Goal: Transaction & Acquisition: Book appointment/travel/reservation

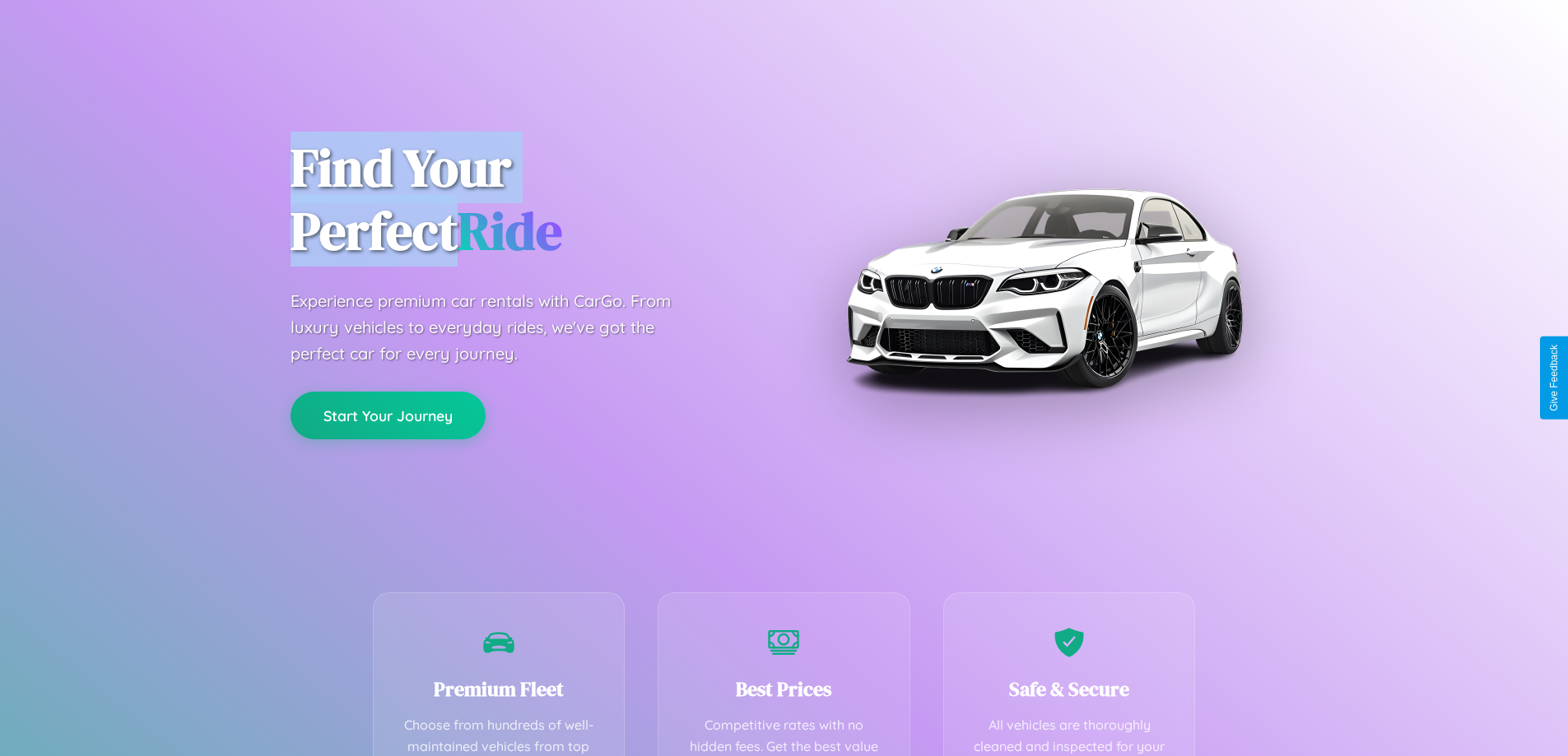
scroll to position [479, 0]
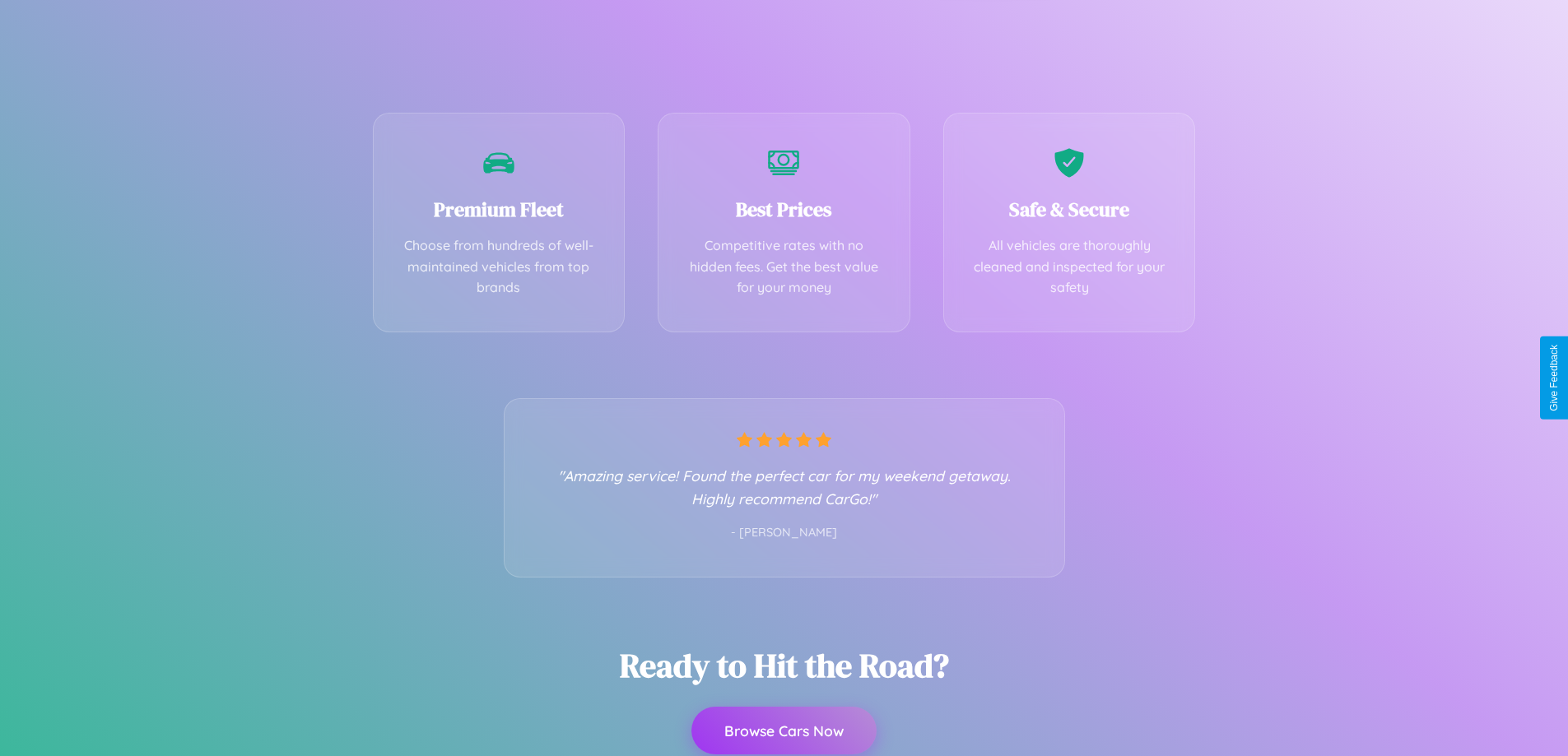
click at [784, 731] on button "Browse Cars Now" at bounding box center [784, 731] width 186 height 48
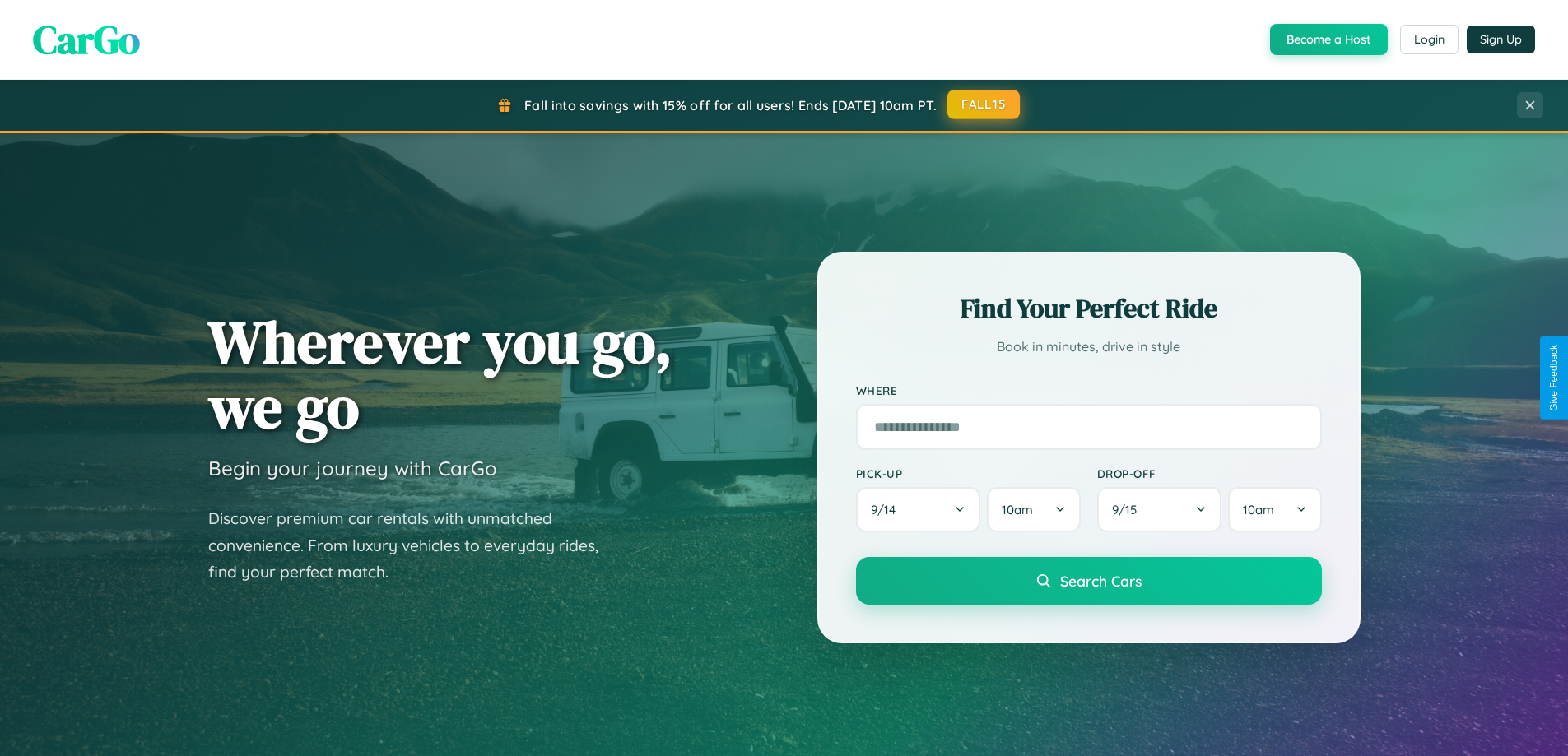
click at [984, 104] on button "FALL15" at bounding box center [983, 104] width 72 height 30
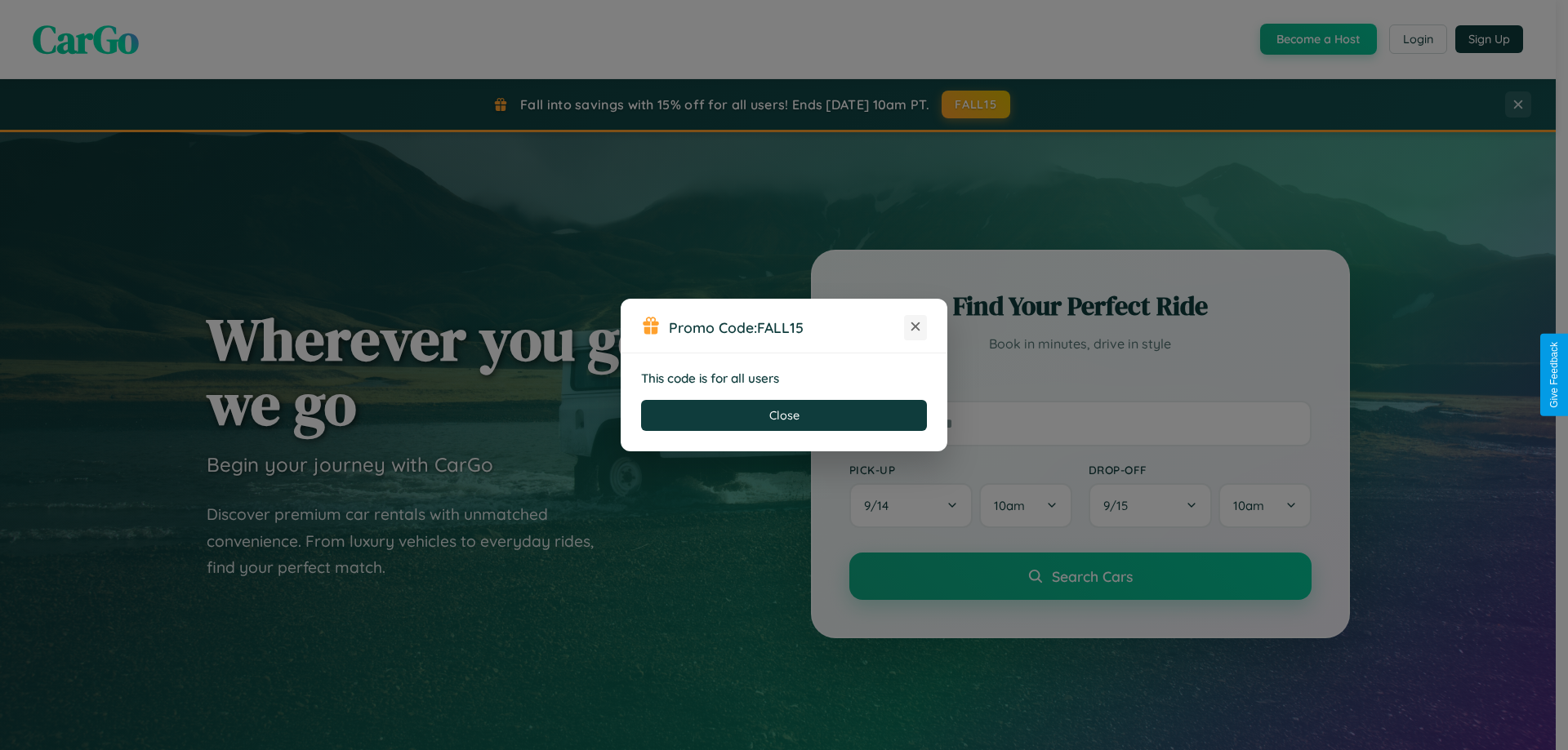
click at [915, 327] on icon at bounding box center [915, 327] width 16 height 16
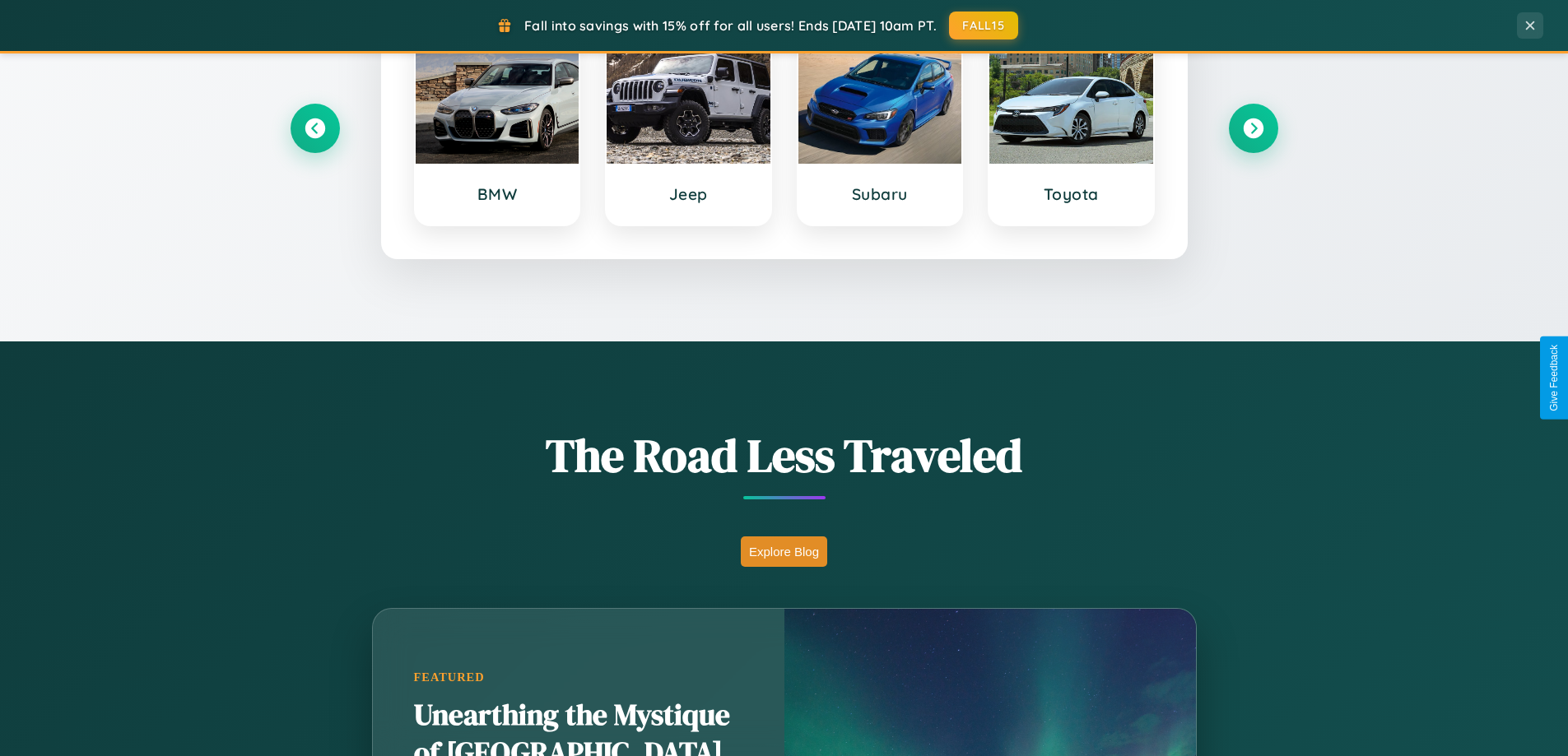
scroll to position [1132, 0]
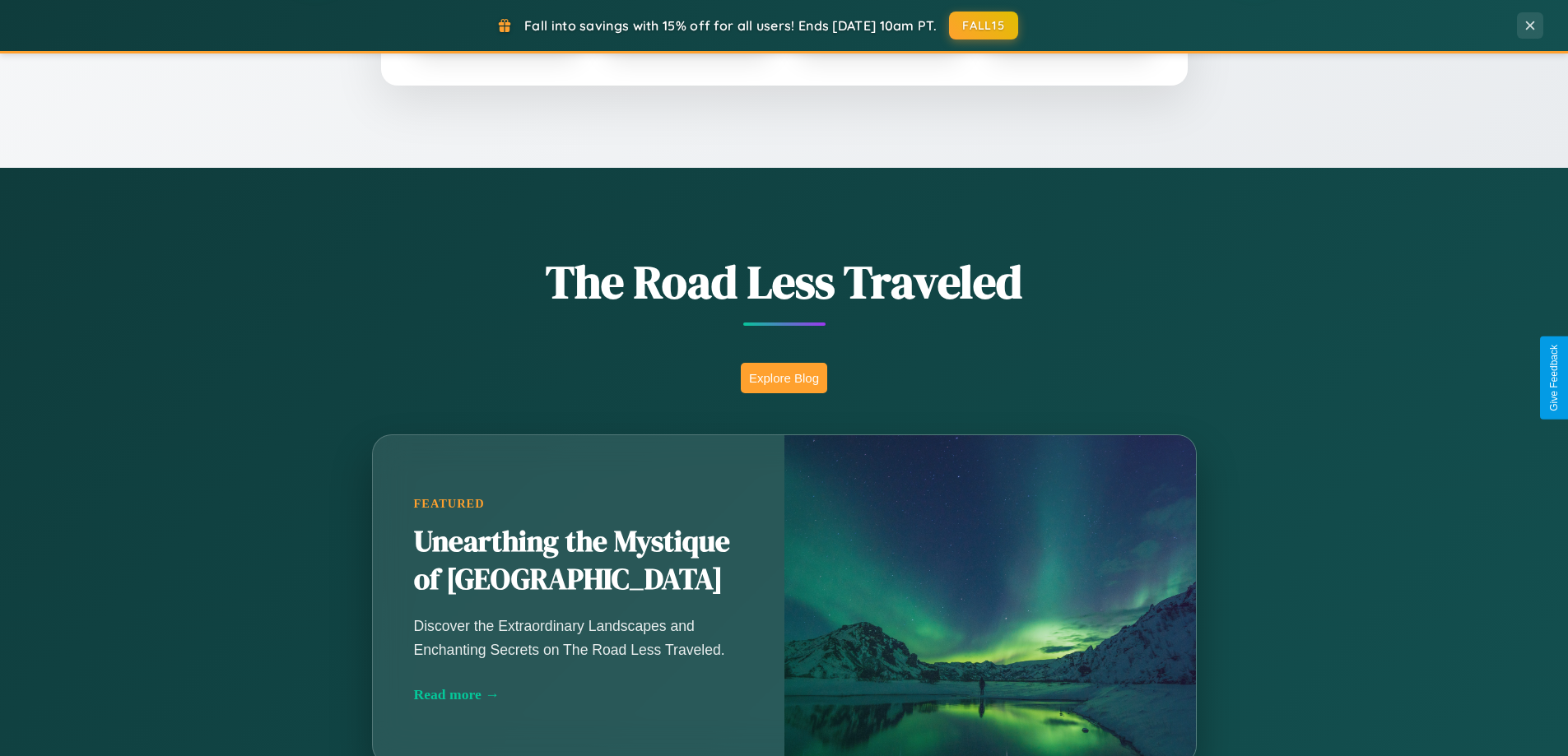
click at [784, 378] on button "Explore Blog" at bounding box center [784, 378] width 86 height 31
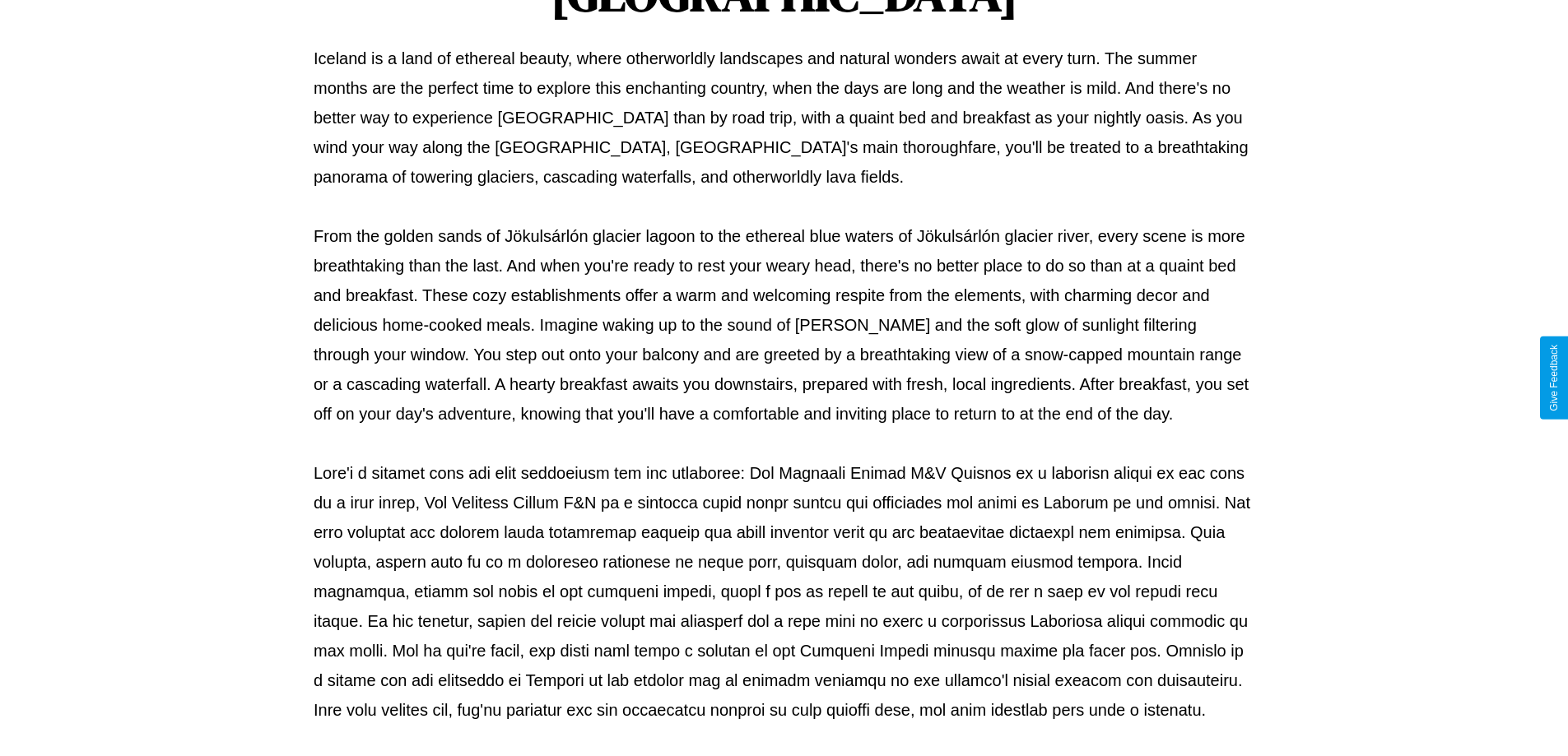
scroll to position [532, 0]
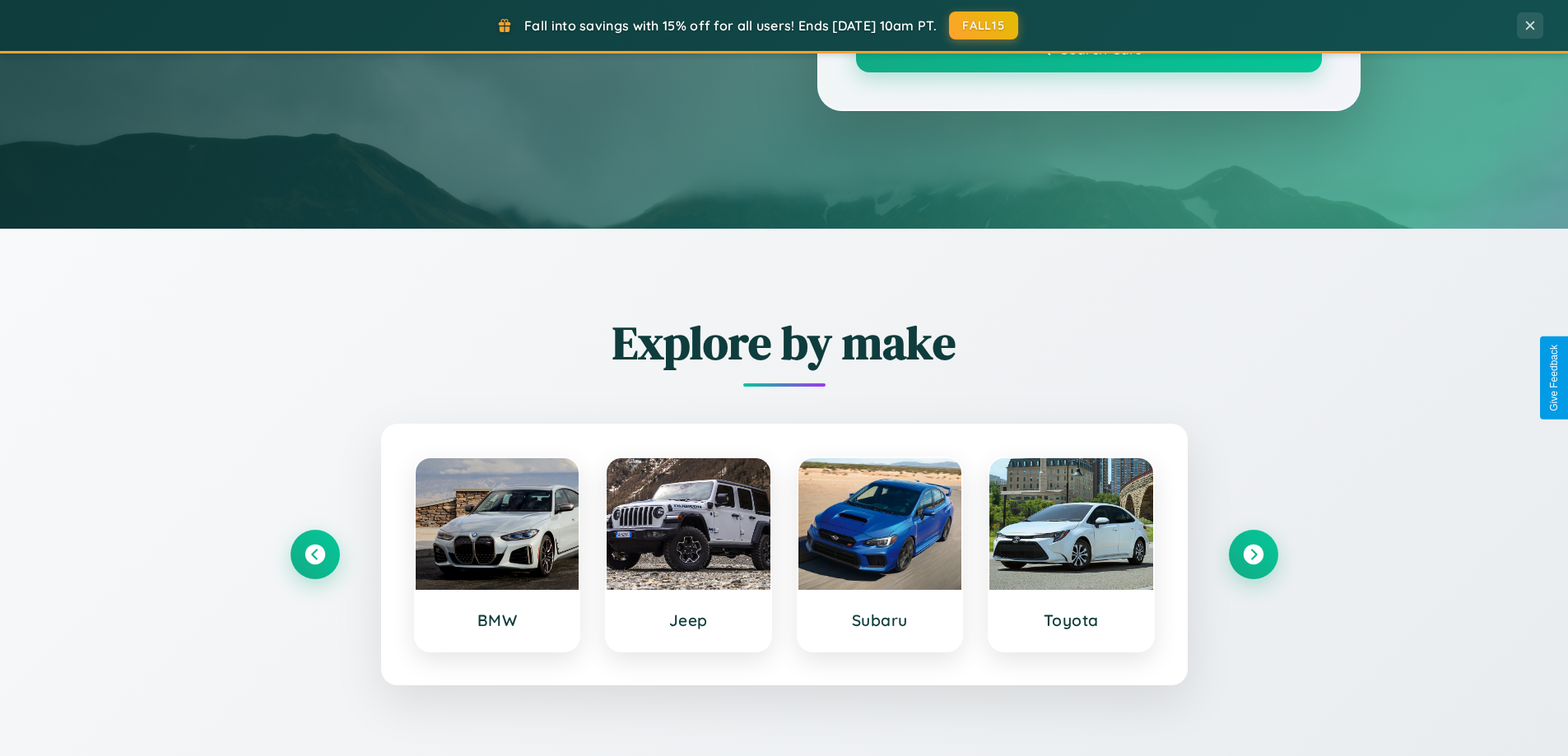
scroll to position [1132, 0]
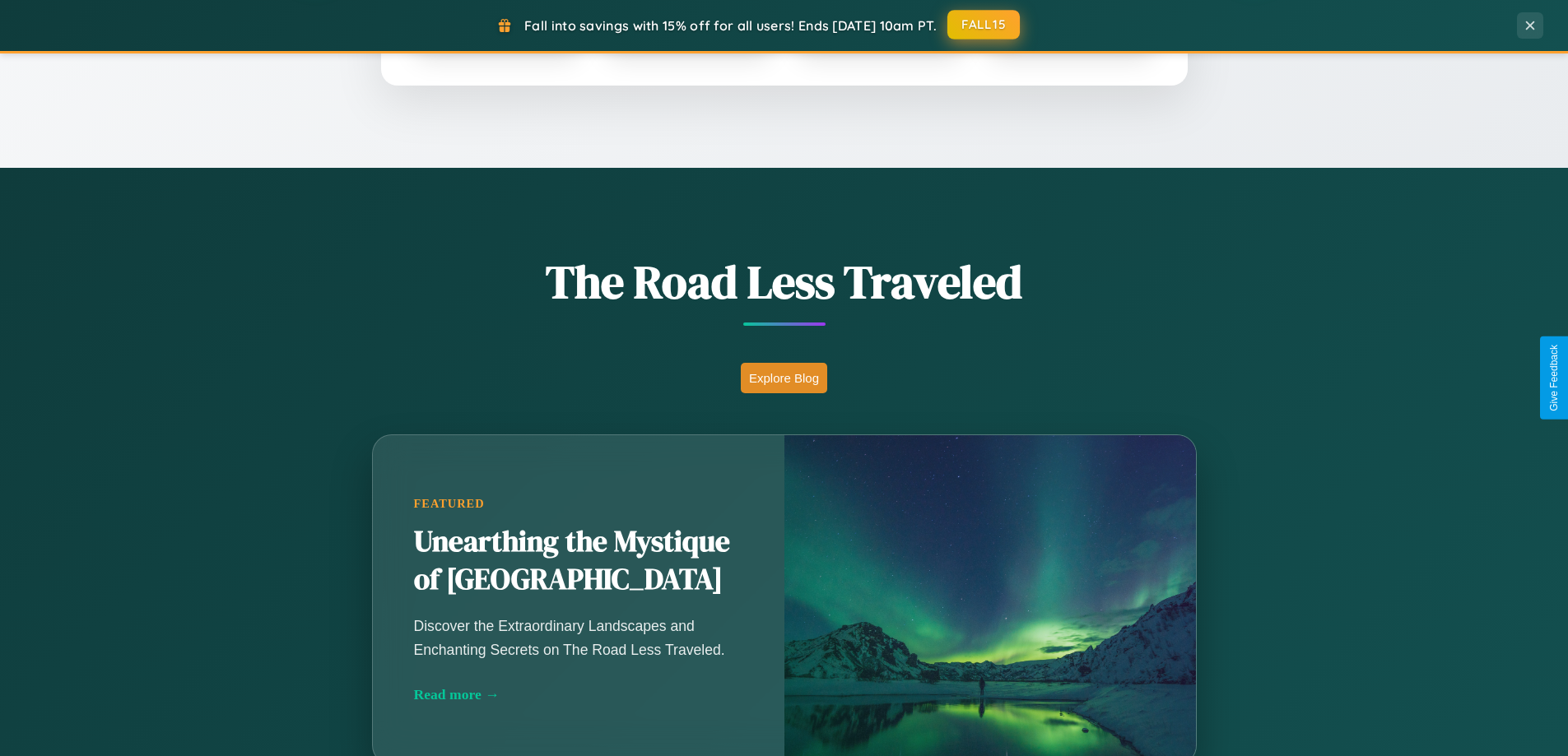
click at [984, 25] on button "FALL15" at bounding box center [983, 25] width 72 height 30
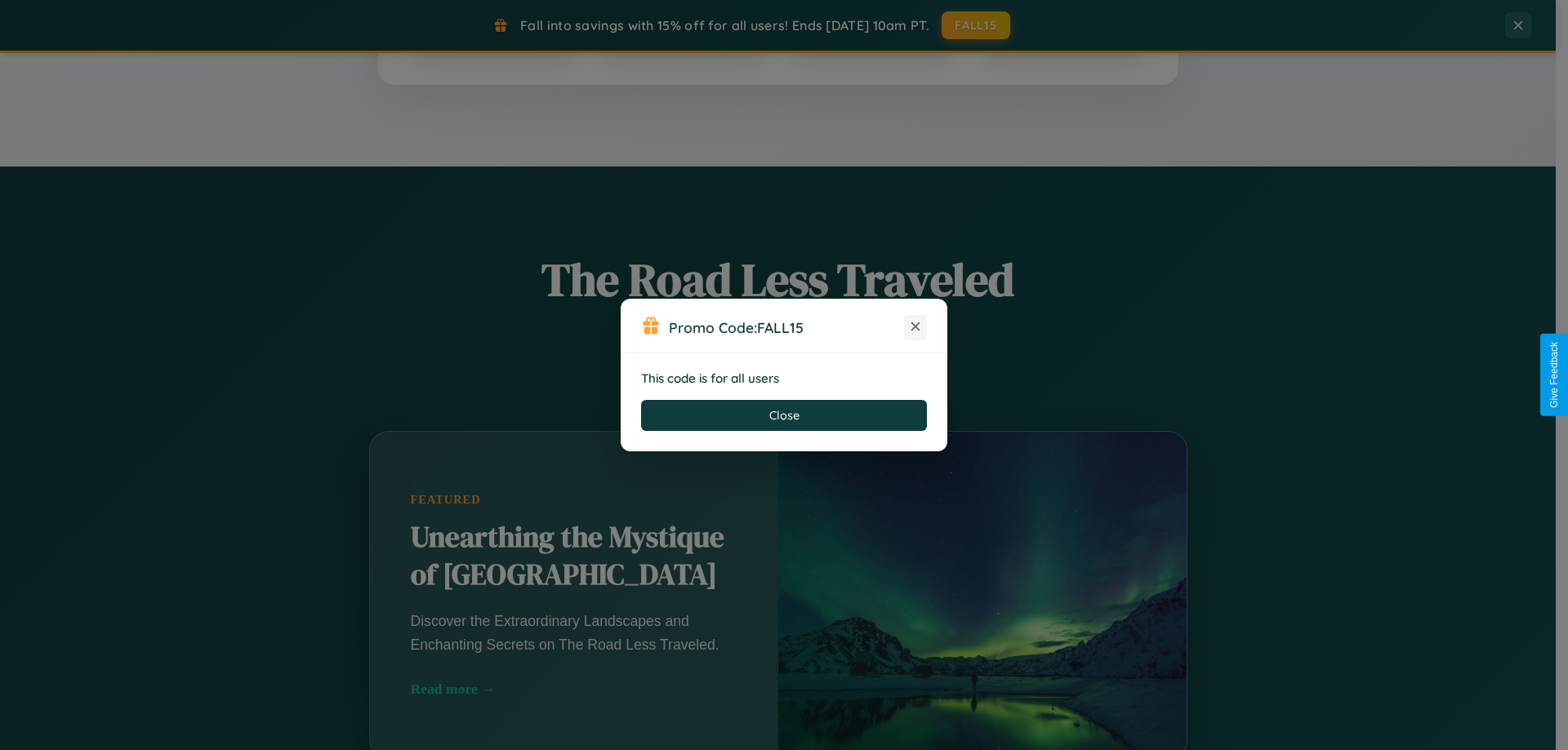
click at [915, 327] on icon at bounding box center [915, 327] width 16 height 16
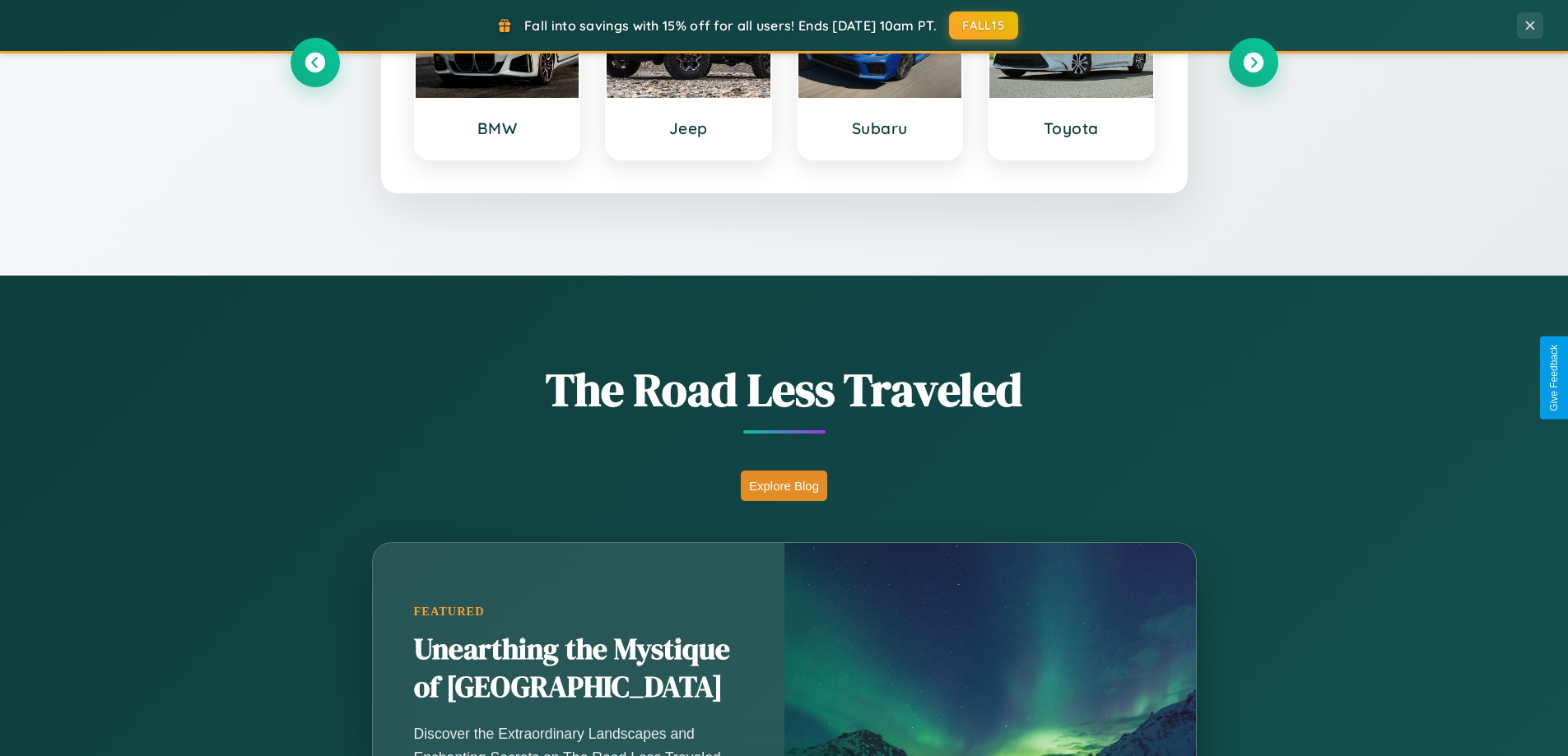
scroll to position [0, 0]
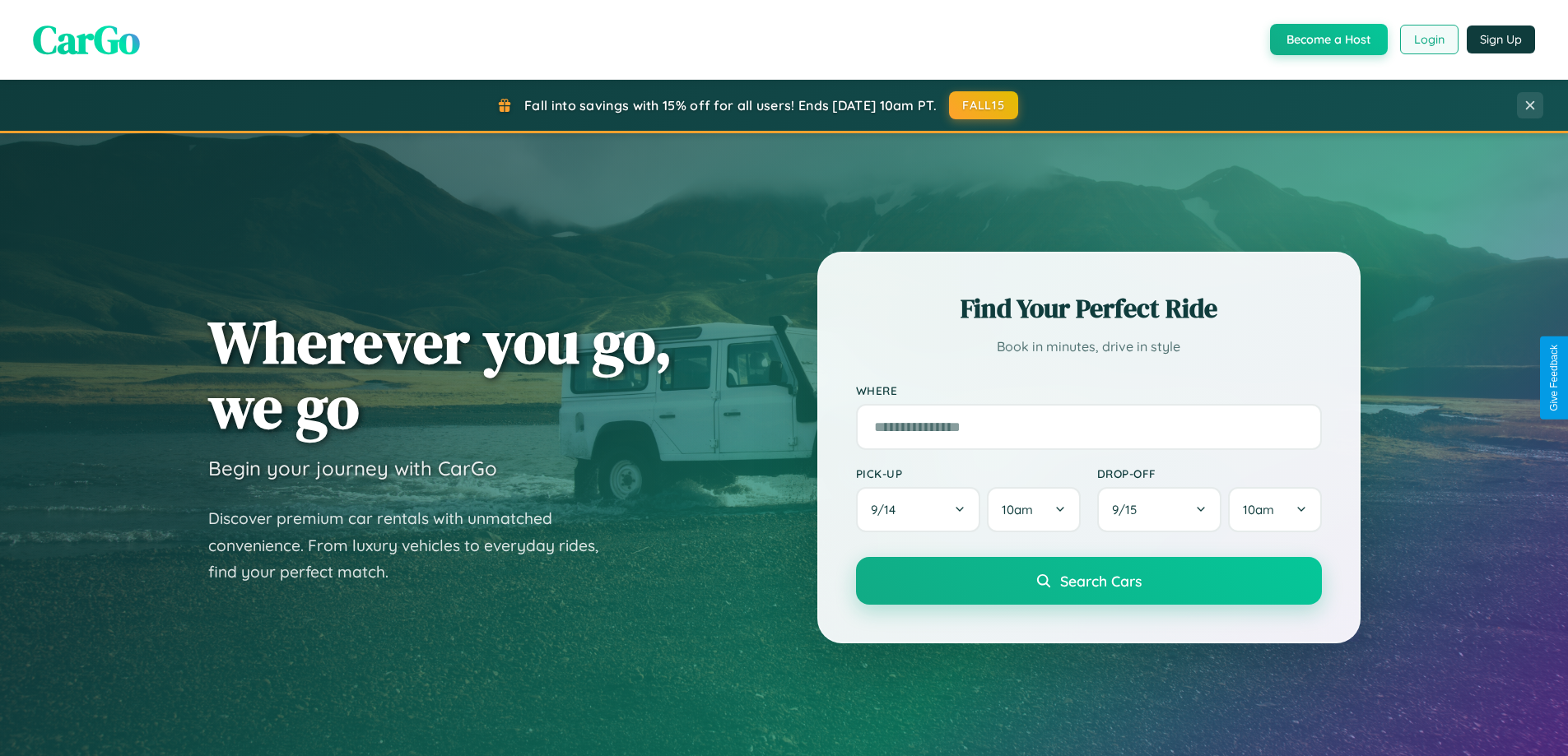
click at [1428, 40] on button "Login" at bounding box center [1429, 40] width 59 height 30
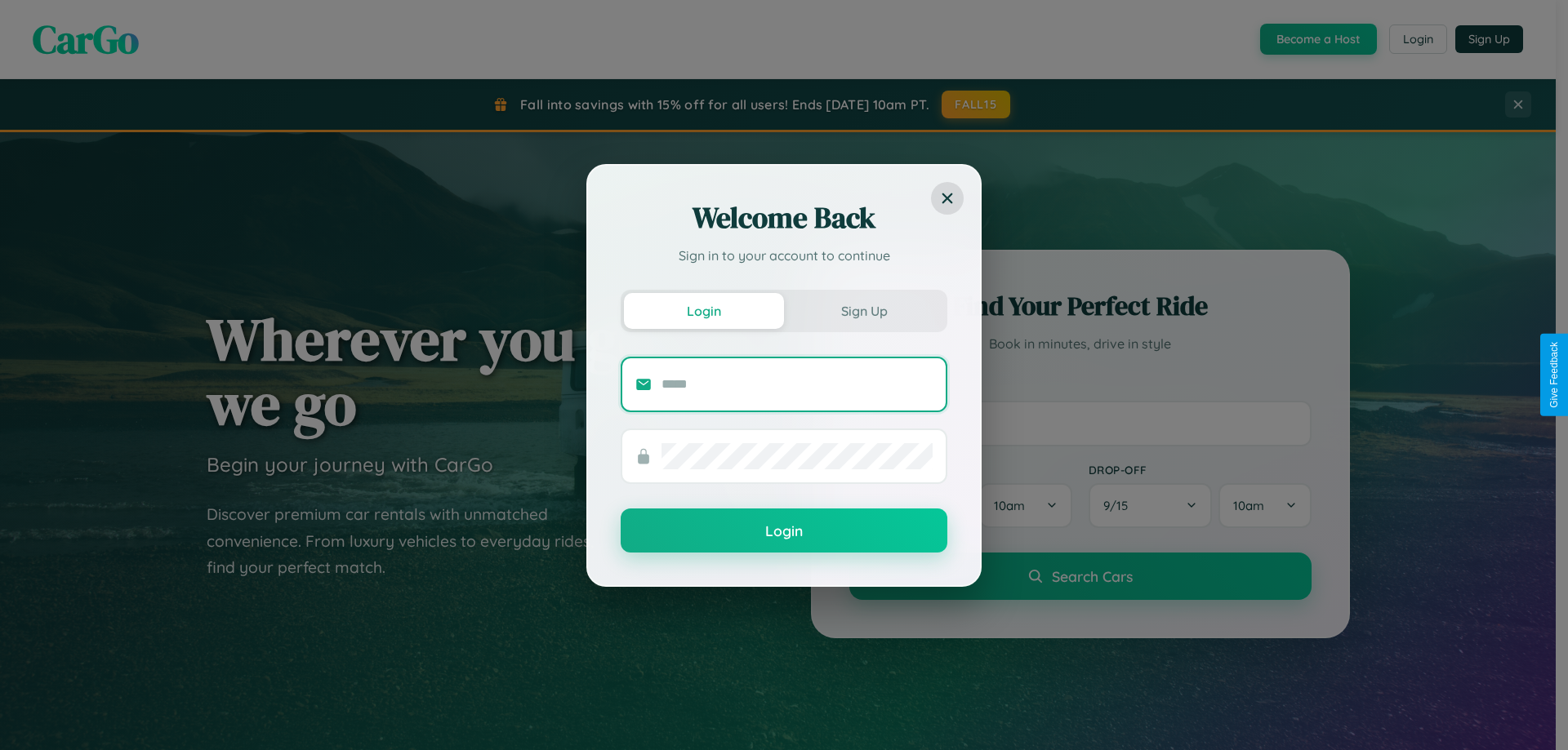
click at [797, 384] on input "text" at bounding box center [797, 384] width 271 height 26
type input "**********"
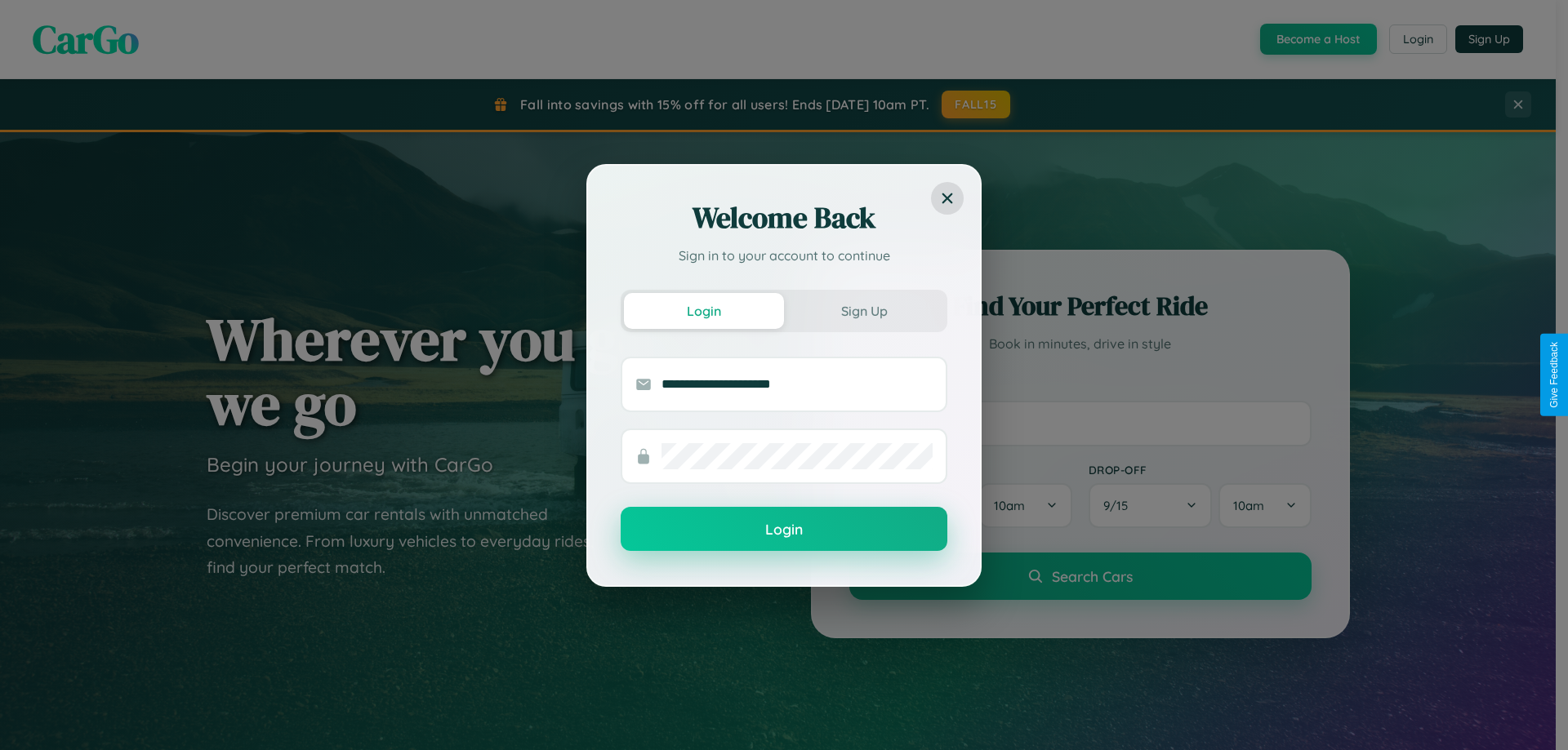
click at [784, 530] on button "Login" at bounding box center [783, 529] width 326 height 44
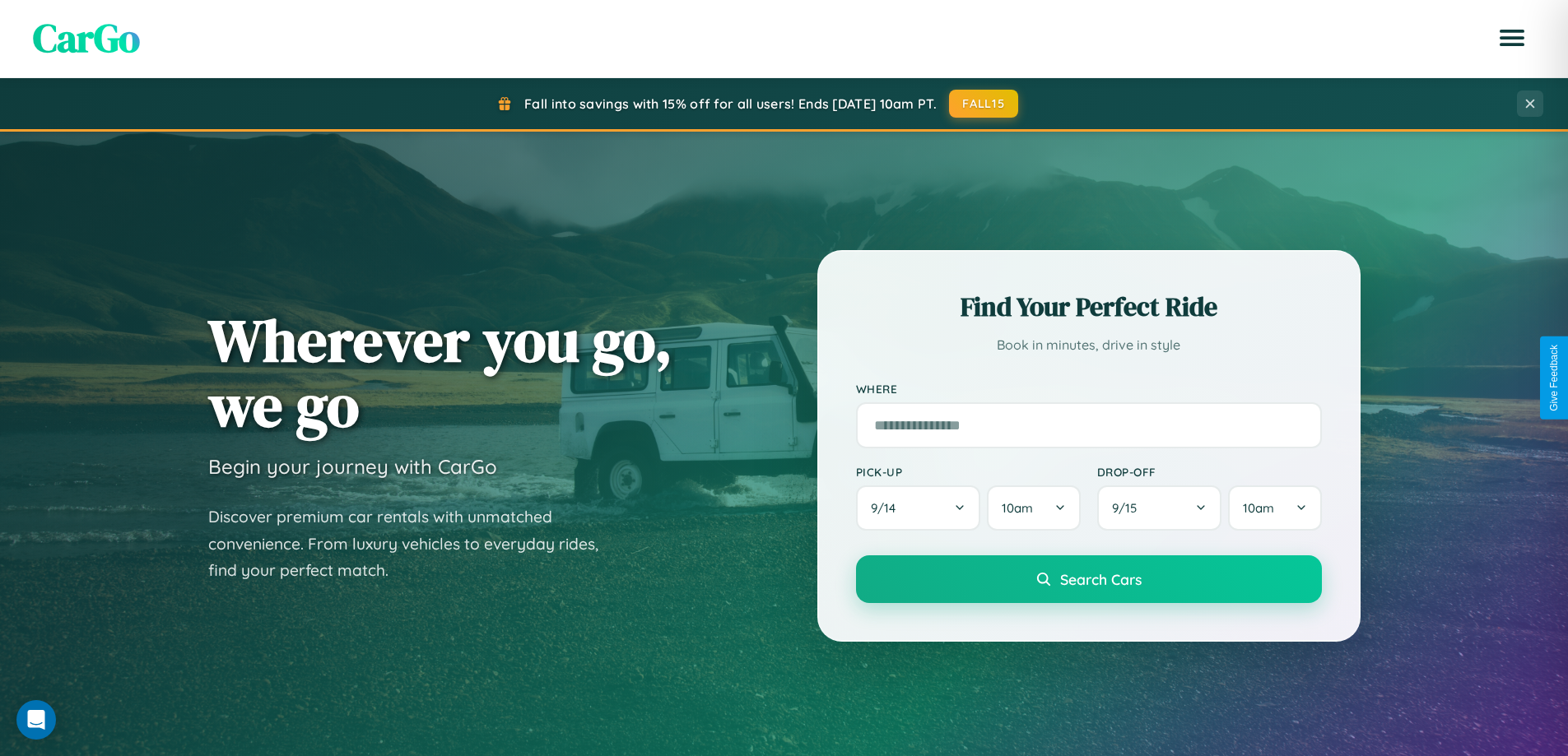
scroll to position [49, 0]
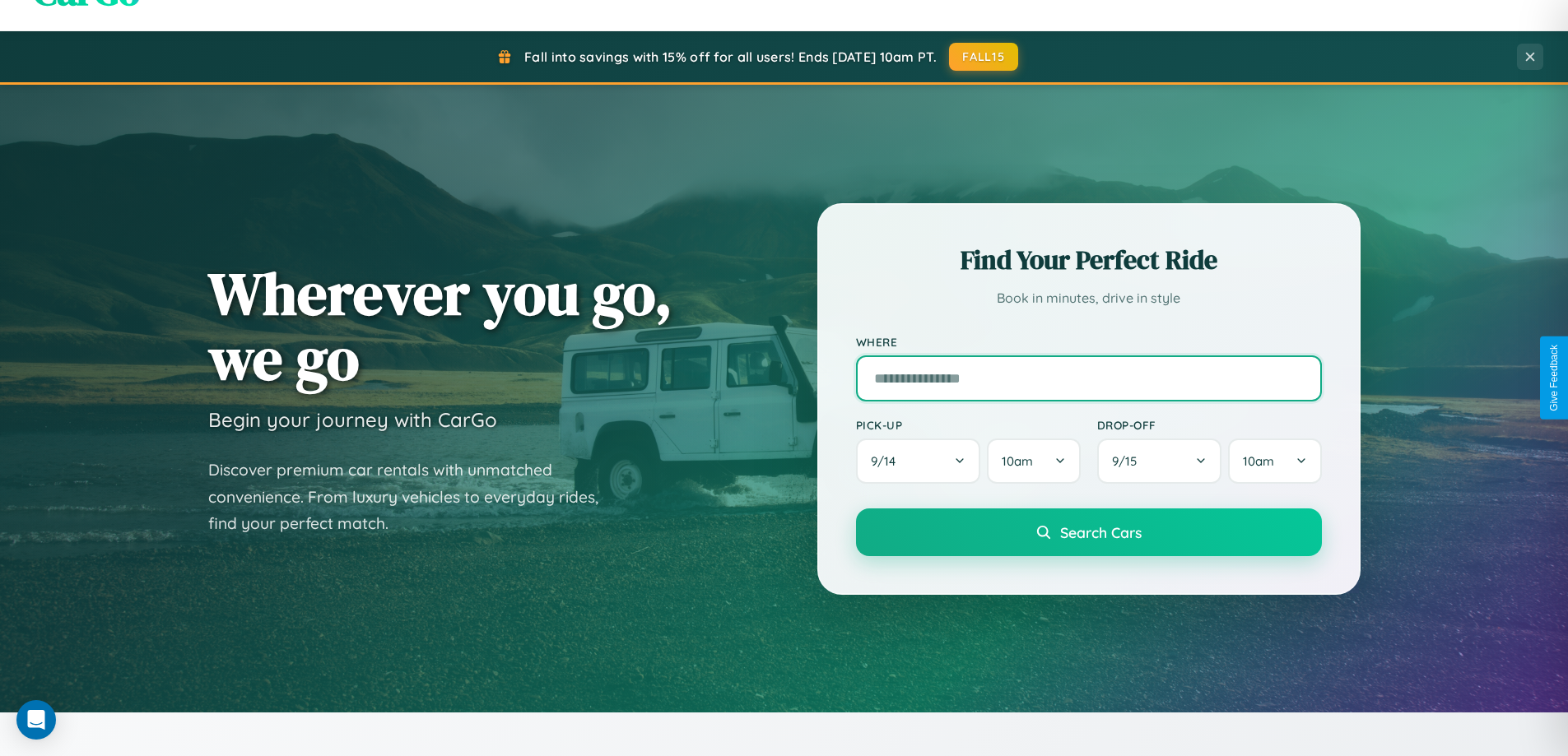
click at [1088, 378] on input "text" at bounding box center [1088, 378] width 466 height 46
type input "**********"
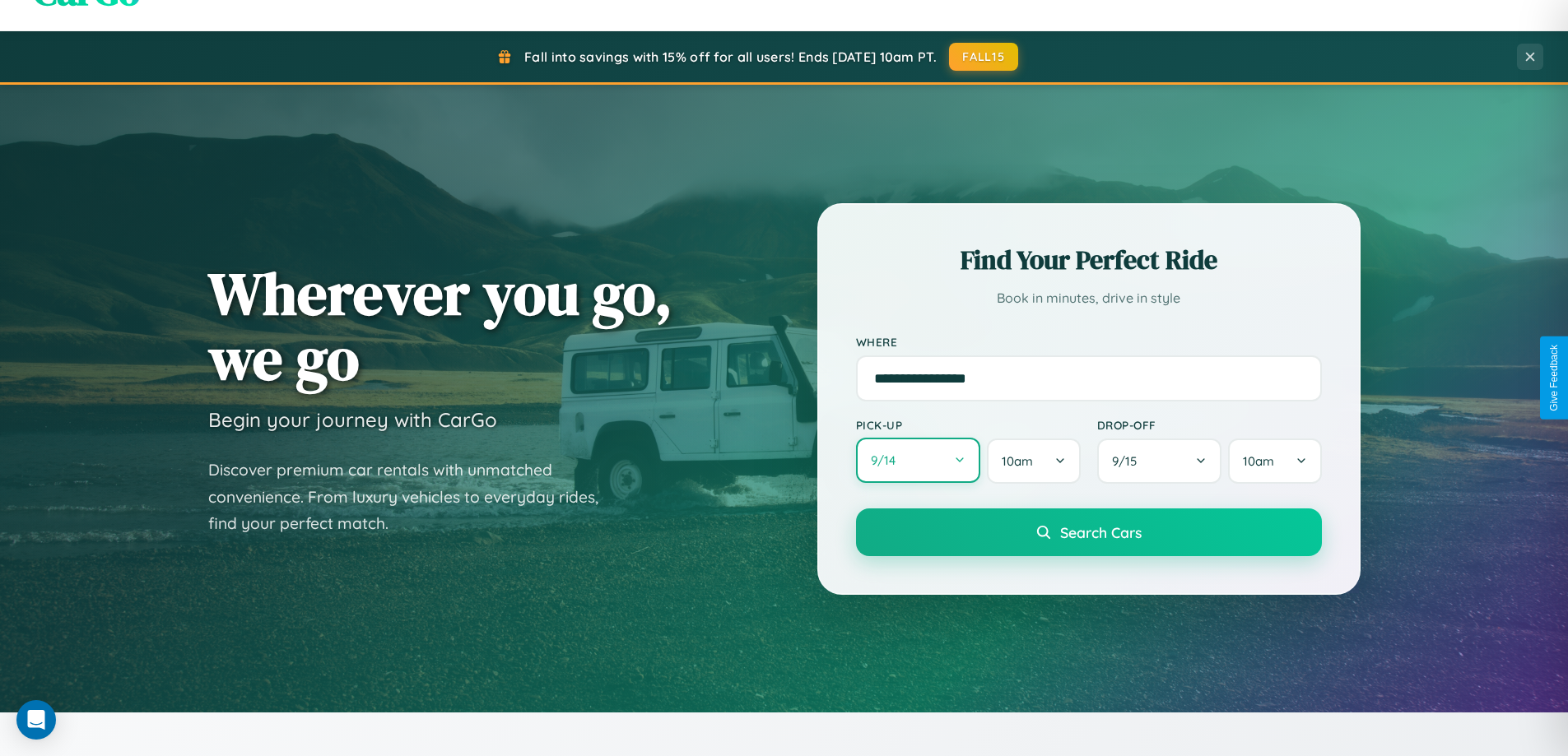
click at [918, 460] on button "9 / 14" at bounding box center [918, 460] width 125 height 46
select select "*"
select select "****"
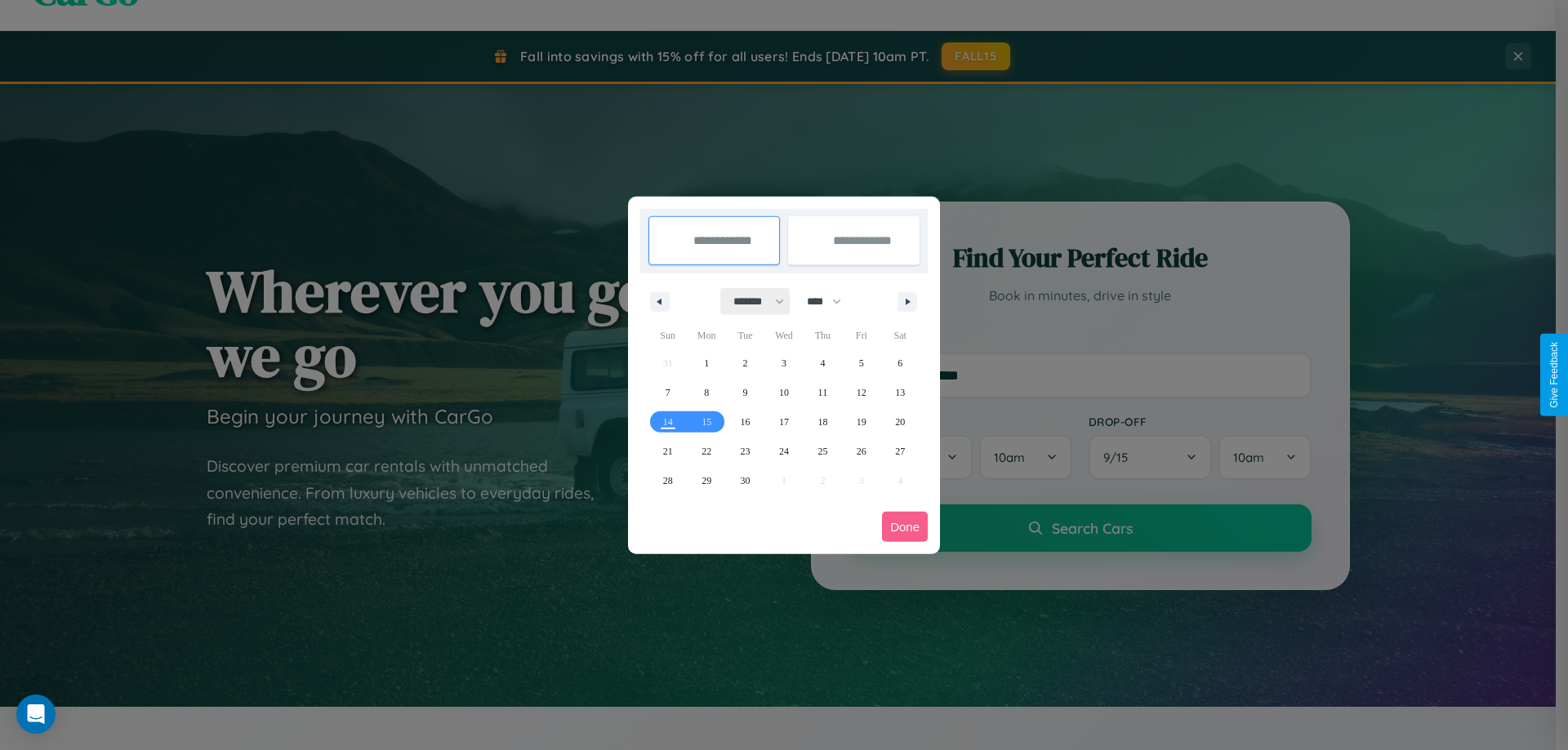
drag, startPoint x: 751, startPoint y: 301, endPoint x: 784, endPoint y: 327, distance: 42.0
click at [751, 301] on select "******* ******** ***** ***** *** **** **** ****** ********* ******* ******** **…" at bounding box center [755, 301] width 69 height 27
click at [900, 421] on span "20" at bounding box center [900, 422] width 10 height 30
type input "**********"
click at [707, 480] on span "29" at bounding box center [707, 481] width 10 height 30
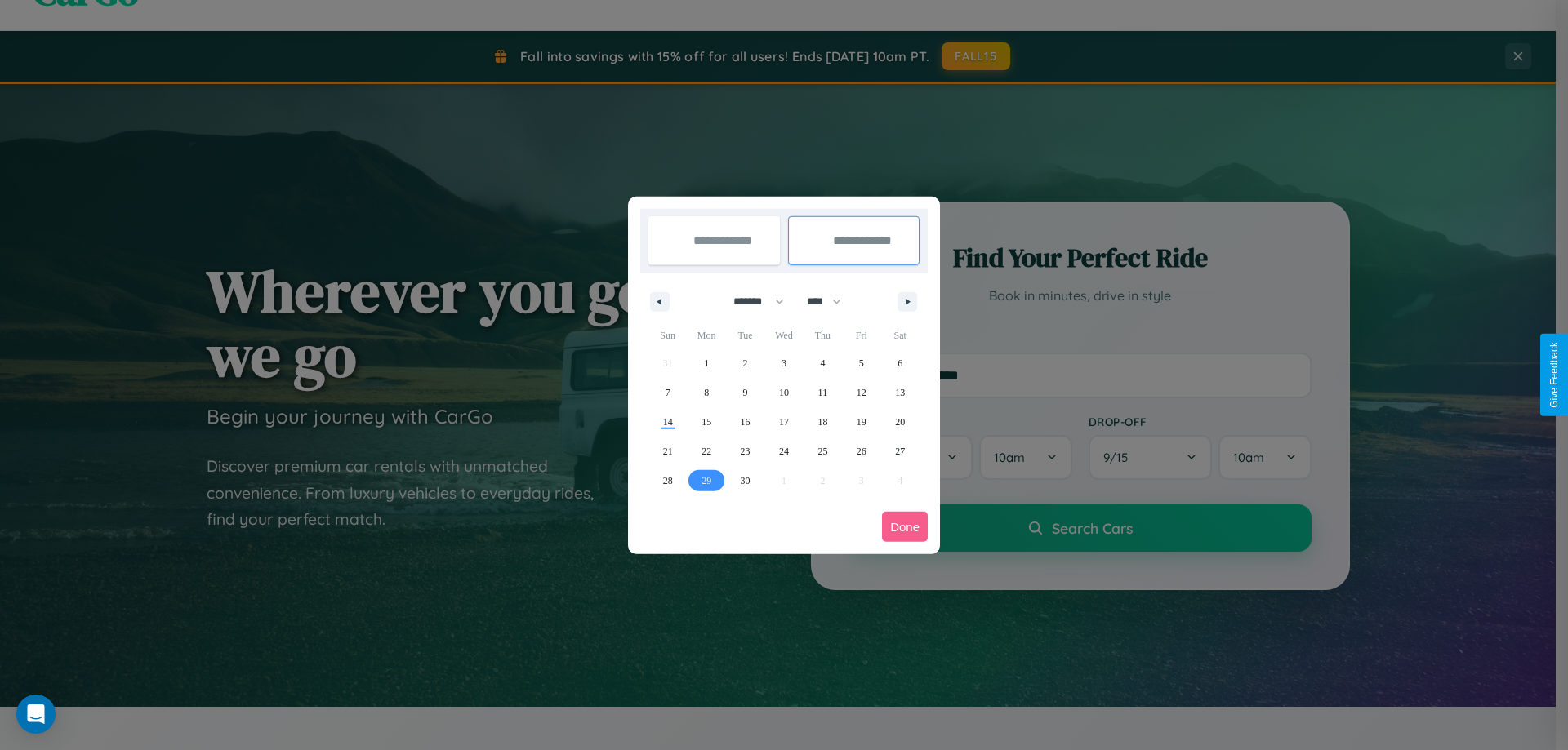
type input "**********"
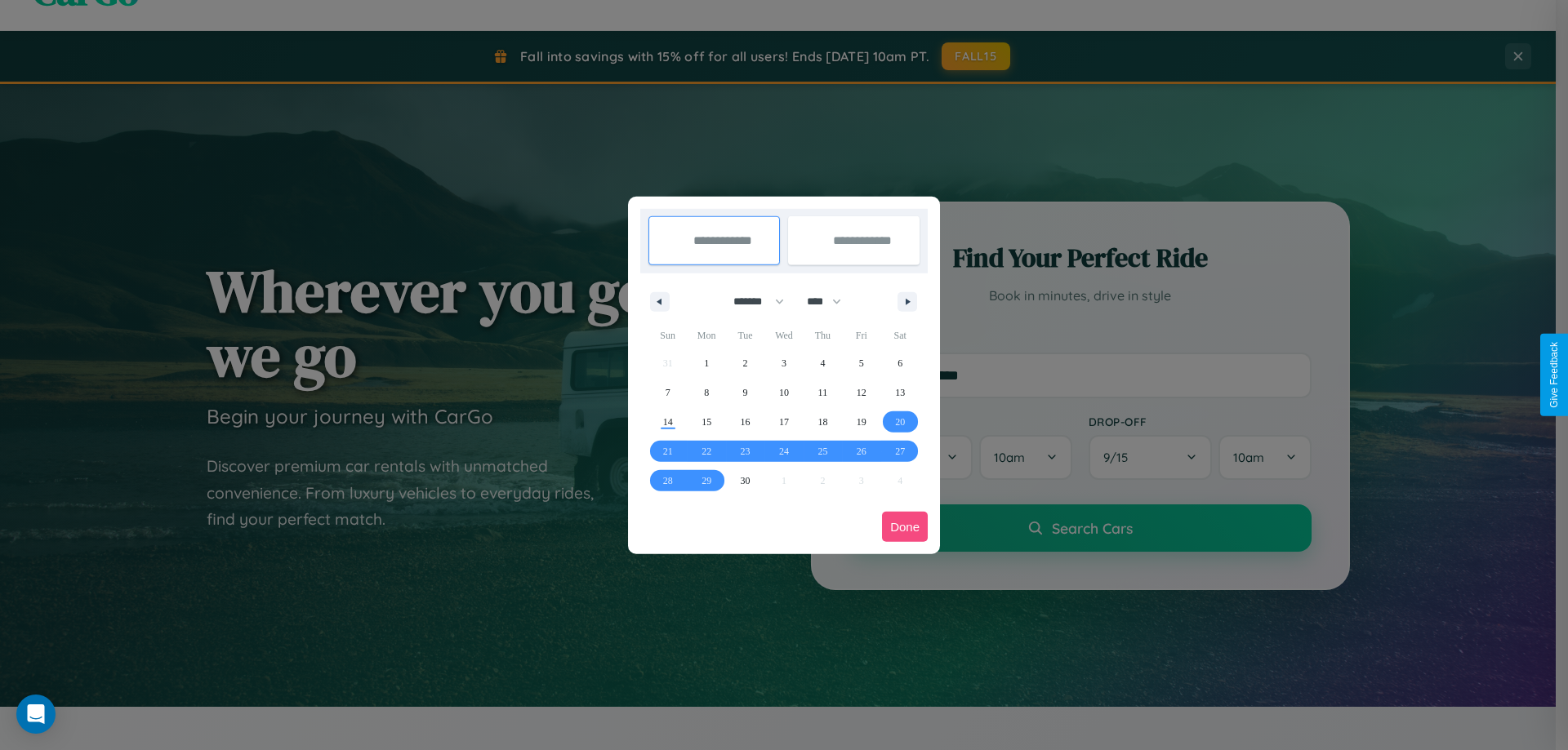
click at [905, 527] on button "Done" at bounding box center [905, 527] width 46 height 30
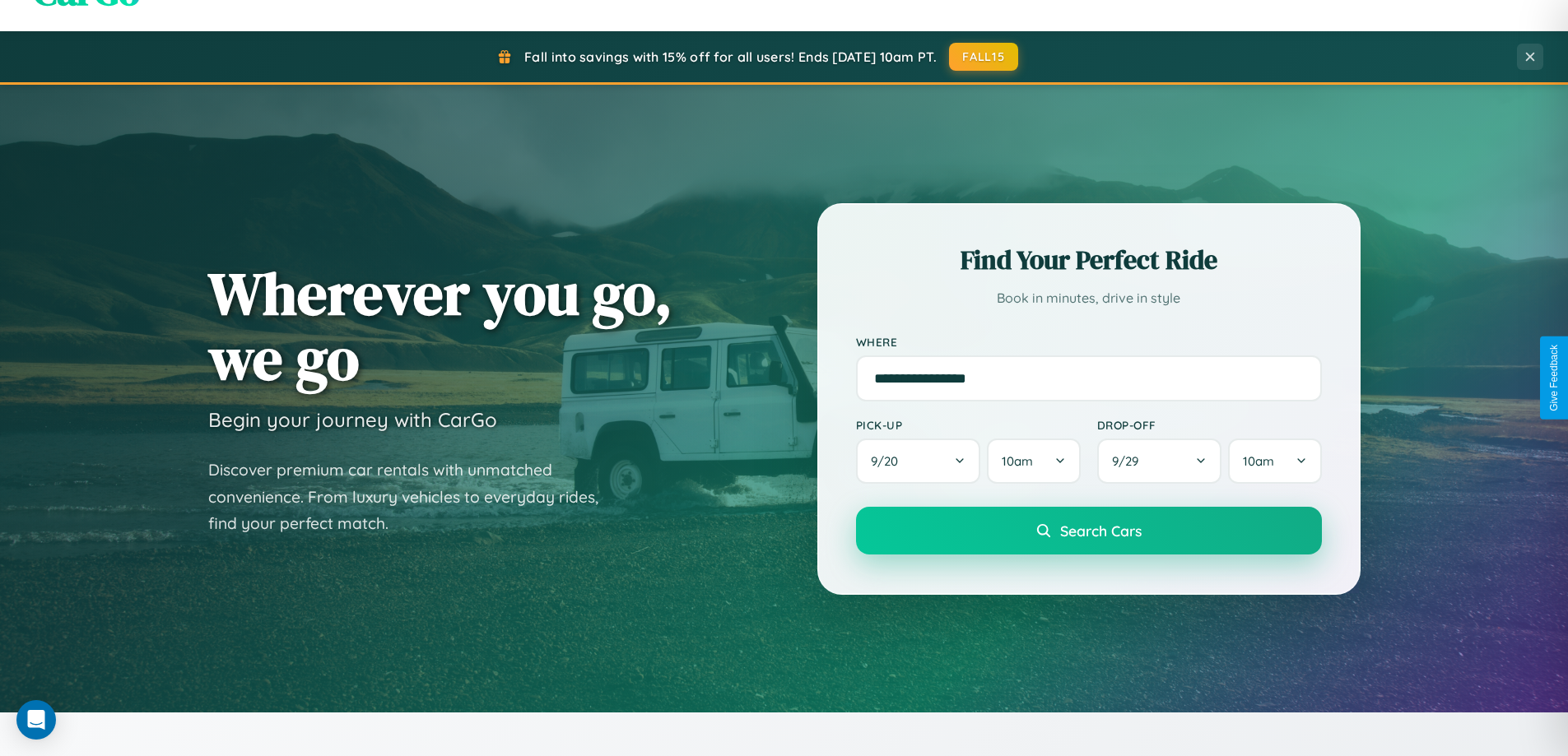
click at [1088, 531] on span "Search Cars" at bounding box center [1101, 531] width 81 height 18
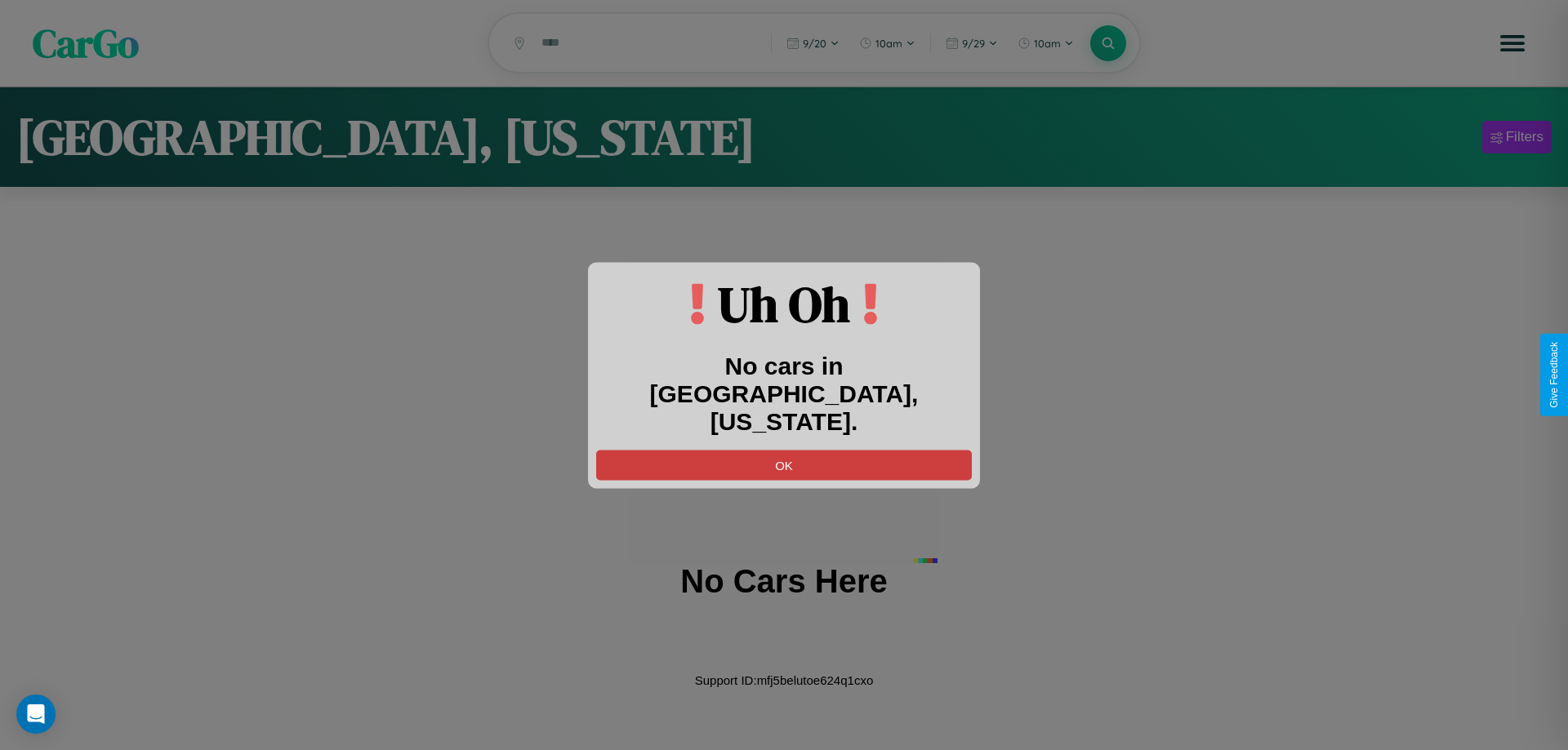
click at [784, 450] on button "OK" at bounding box center [783, 465] width 376 height 30
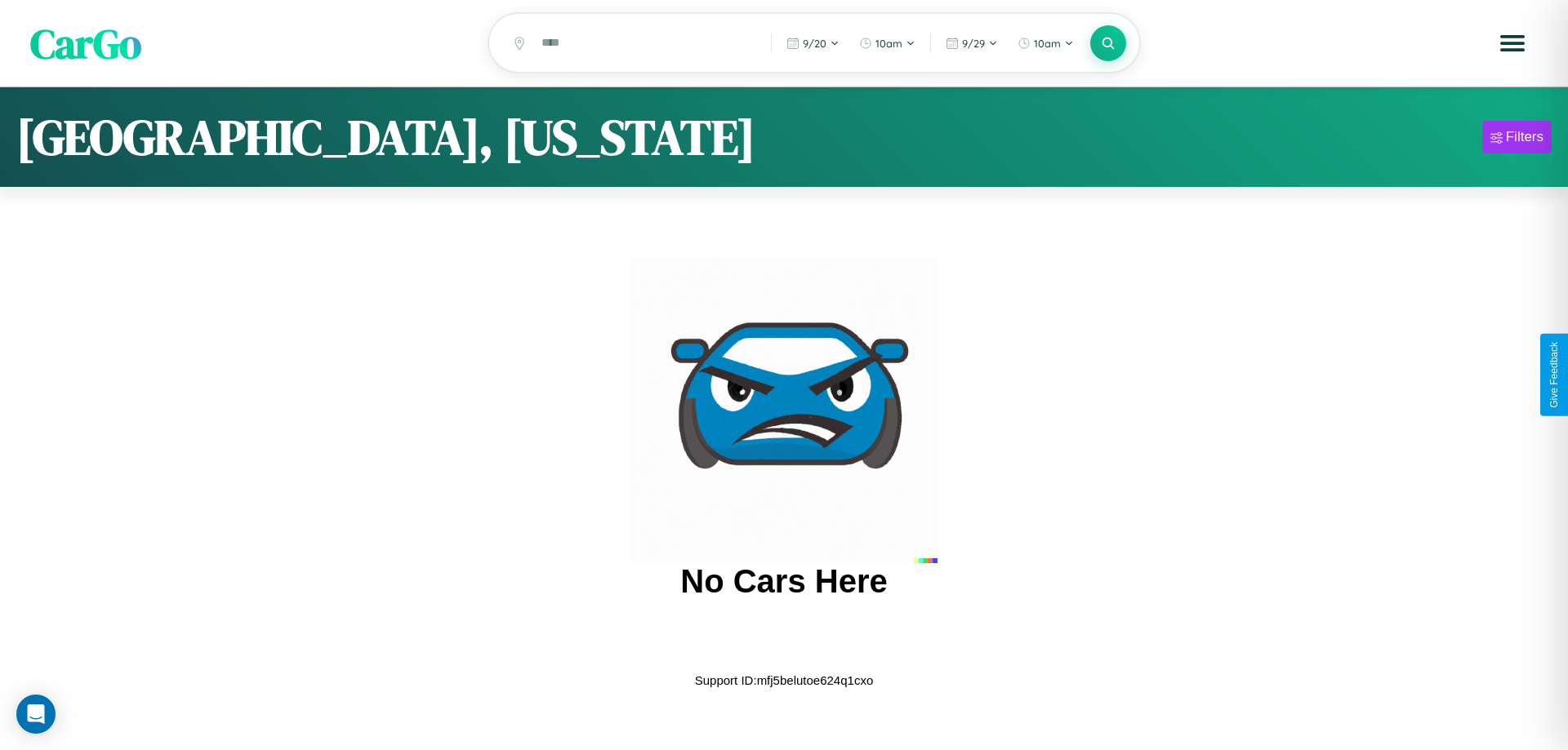
click at [85, 44] on span "CarGo" at bounding box center [85, 43] width 111 height 57
